Goal: Ask a question

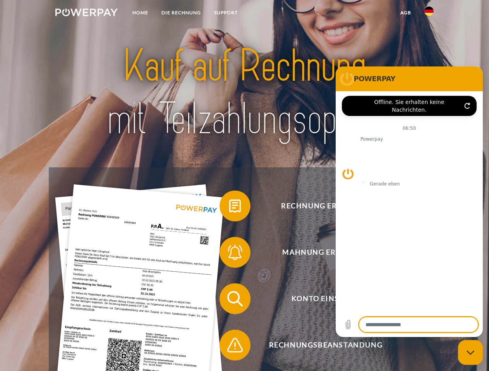
click at [86, 14] on img at bounding box center [86, 13] width 62 height 8
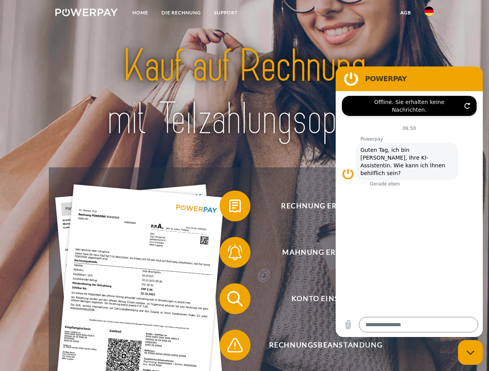
click at [429, 14] on img at bounding box center [428, 11] width 9 height 9
click at [405, 13] on link "agb" at bounding box center [405, 13] width 24 height 14
click at [229, 208] on span at bounding box center [223, 206] width 39 height 39
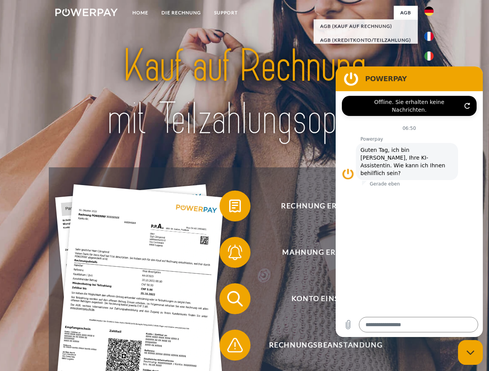
click at [229, 254] on span at bounding box center [223, 252] width 39 height 39
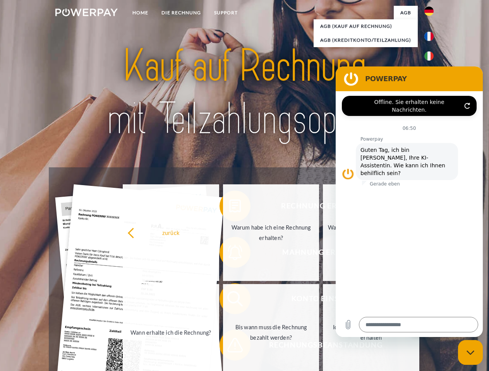
click at [229, 301] on link "Bis wann muss die Rechnung bezahlt werden?" at bounding box center [271, 332] width 96 height 97
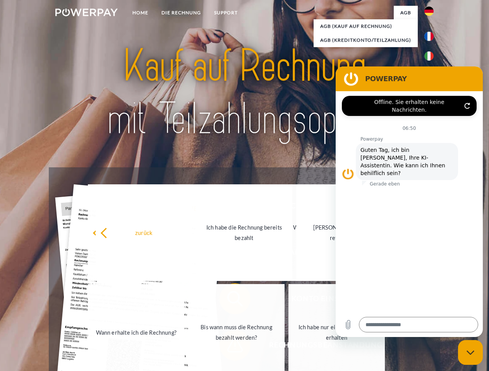
click at [288, 347] on link "Ich habe nur eine Teillieferung erhalten" at bounding box center [336, 332] width 96 height 97
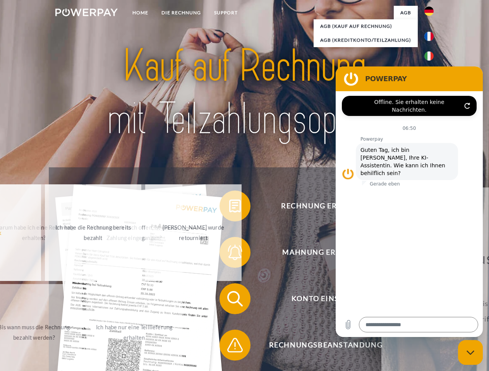
click at [470, 353] on icon "Messaging-Fenster schließen" at bounding box center [470, 353] width 8 height 5
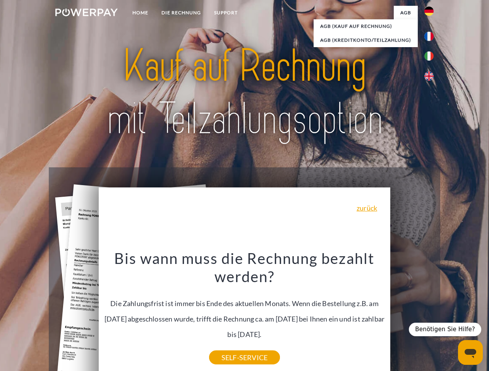
type textarea "*"
